Goal: Task Accomplishment & Management: Complete application form

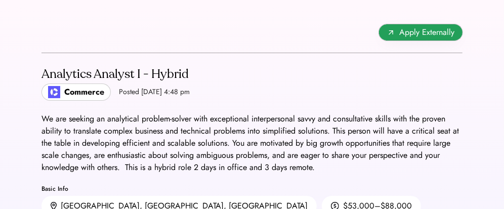
click at [416, 39] on button "Apply Externally" at bounding box center [420, 32] width 83 height 16
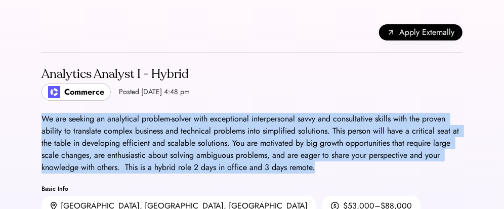
drag, startPoint x: 43, startPoint y: 121, endPoint x: 335, endPoint y: 177, distance: 297.2
copy div "We are seeking an analytical problem-solver with exceptional interpersonal savv…"
click at [202, 113] on div "We are seeking an analytical problem-solver with exceptional interpersonal savv…" at bounding box center [251, 143] width 421 height 61
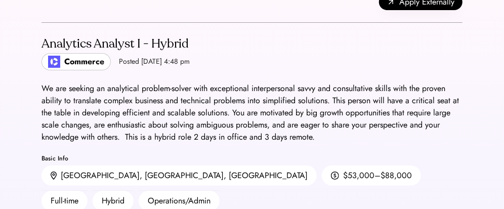
scroll to position [11, 0]
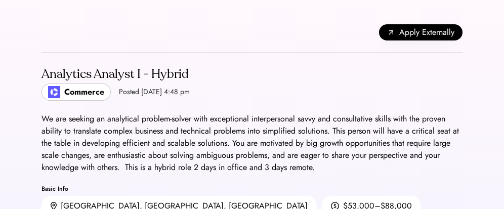
scroll to position [11, 0]
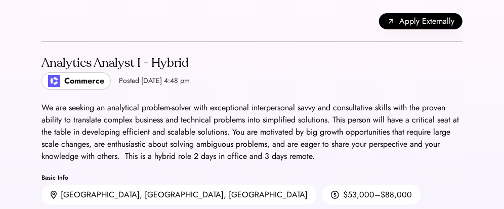
click at [136, 66] on div "Analytics Analyst I - Hybrid" at bounding box center [115, 63] width 148 height 16
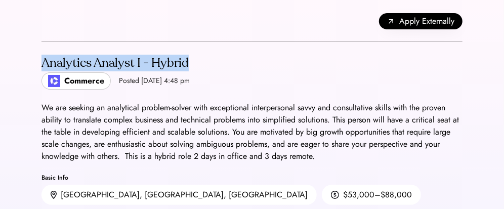
click at [136, 66] on div "Analytics Analyst I - Hybrid" at bounding box center [115, 63] width 148 height 16
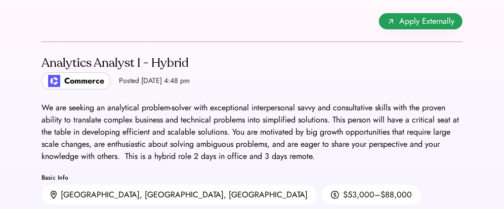
click at [412, 21] on span "Apply Externally" at bounding box center [426, 21] width 55 height 12
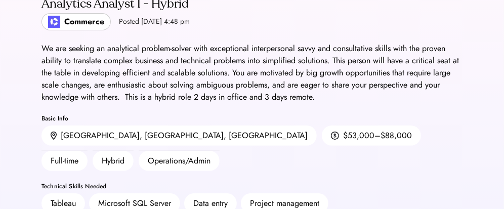
scroll to position [0, 0]
